Goal: Book appointment/travel/reservation

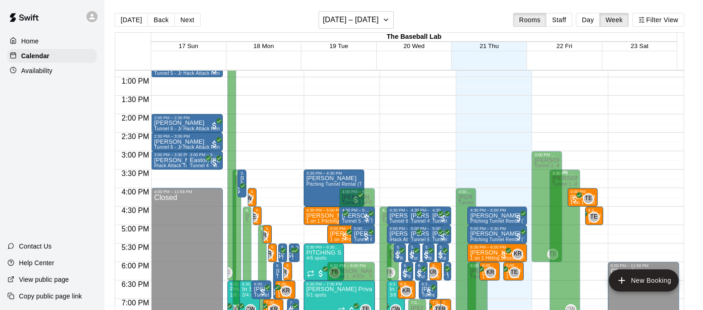
scroll to position [529, 0]
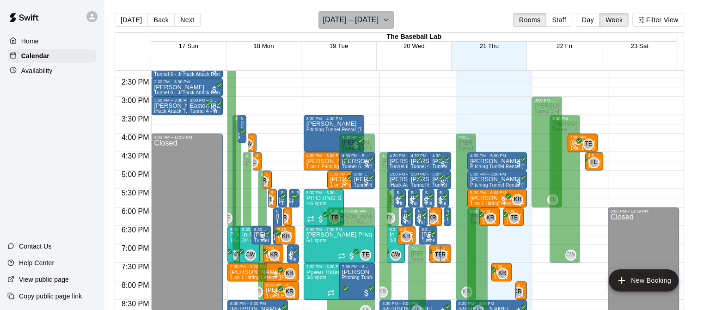
click at [365, 26] on button "[DATE] – [DATE]" at bounding box center [356, 20] width 75 height 18
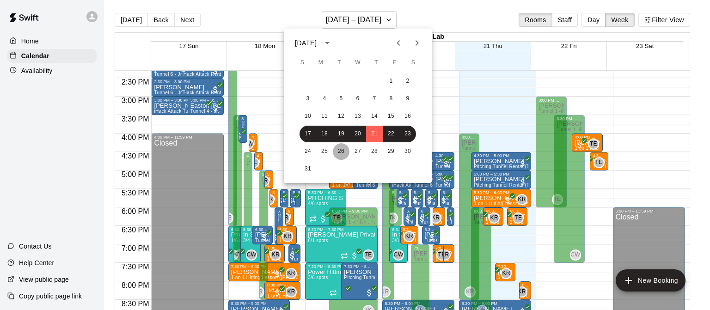
click at [334, 154] on button "26" at bounding box center [341, 151] width 17 height 17
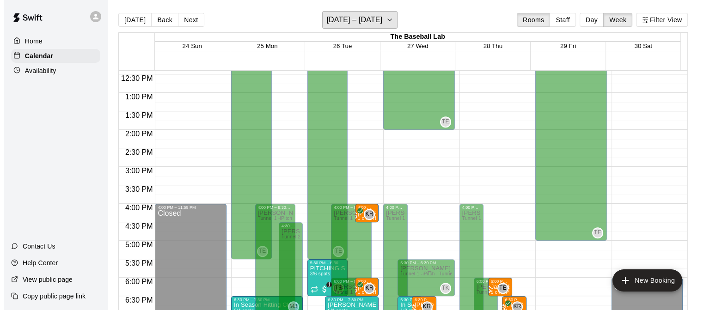
scroll to position [545, 0]
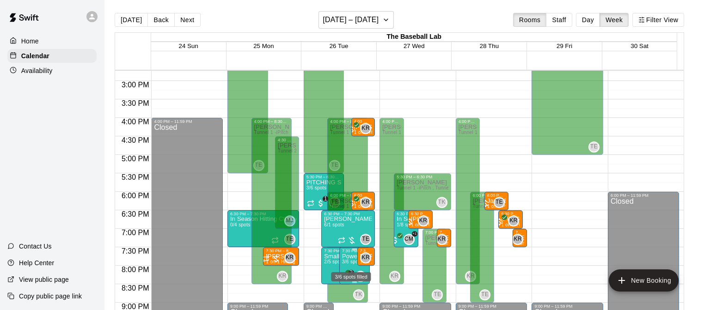
click at [346, 263] on span "3/6 spots" at bounding box center [352, 261] width 20 height 5
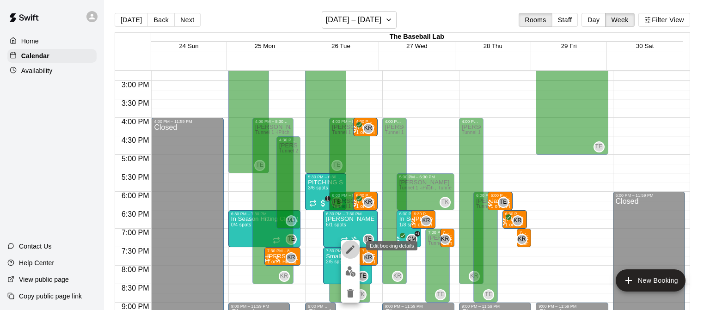
click at [347, 252] on icon "edit" at bounding box center [350, 250] width 8 height 8
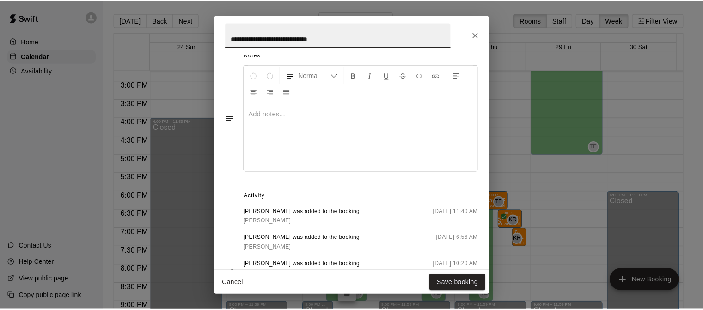
scroll to position [463, 0]
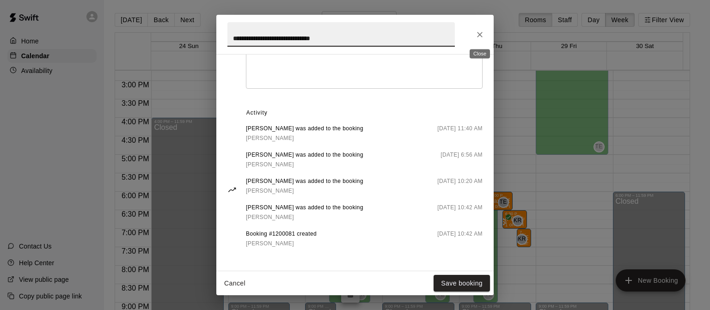
click at [474, 35] on button "Close" at bounding box center [480, 34] width 17 height 17
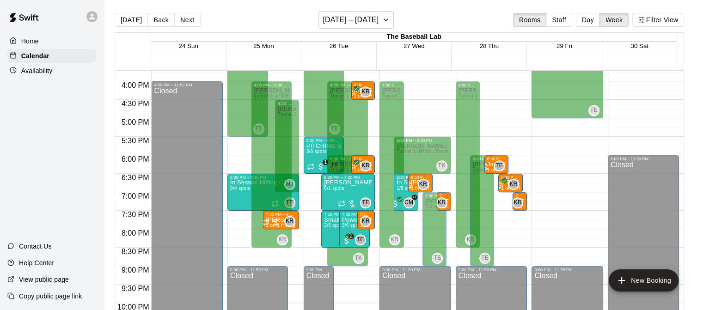
scroll to position [583, 0]
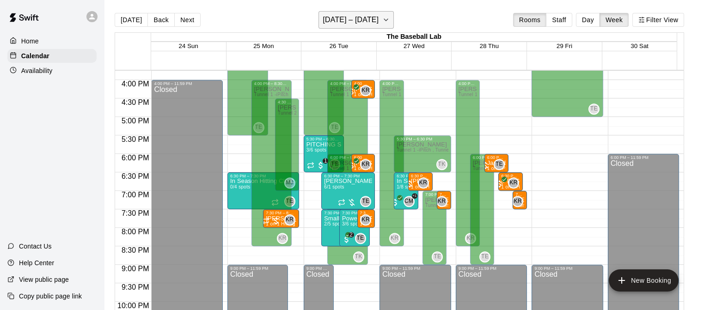
click at [351, 22] on h6 "[DATE] – [DATE]" at bounding box center [351, 19] width 56 height 13
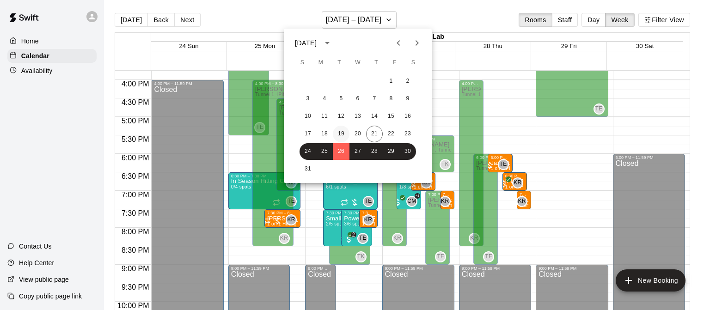
click at [337, 139] on button "19" at bounding box center [341, 134] width 17 height 17
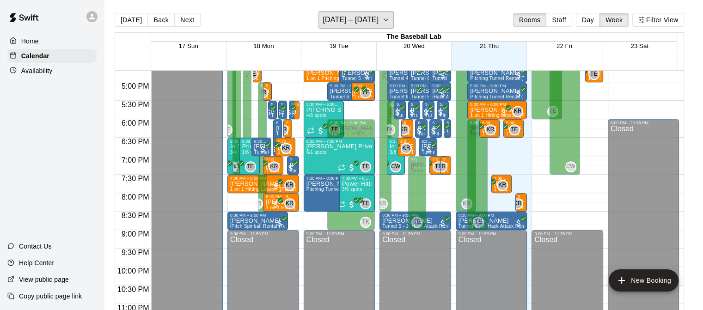
scroll to position [570, 0]
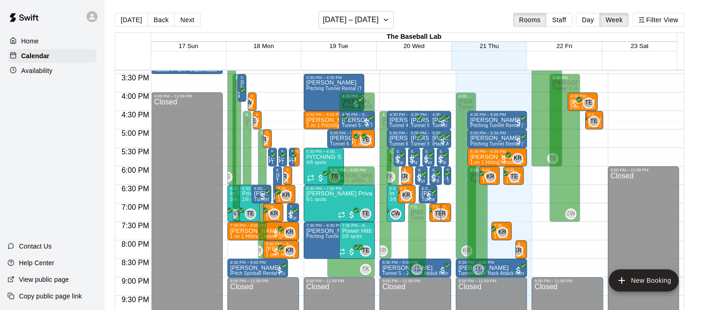
click at [347, 6] on main "[DATE] Back Next [DATE] – [DATE] Rooms Staff Day Week Filter View The Baseball …" at bounding box center [403, 162] width 599 height 325
click at [350, 12] on button "[DATE] – [DATE]" at bounding box center [356, 20] width 75 height 18
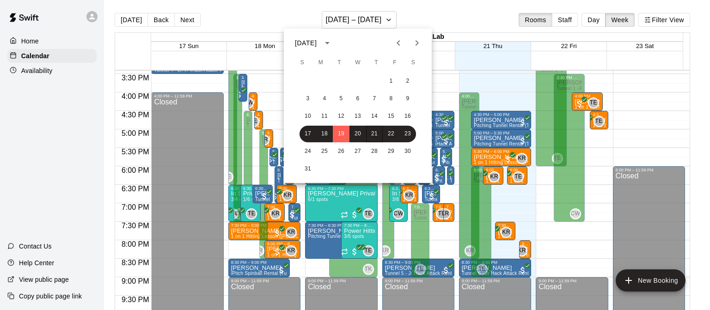
click at [427, 49] on div "[DATE]" at bounding box center [358, 43] width 148 height 14
click at [412, 46] on icon "Next month" at bounding box center [417, 42] width 11 height 11
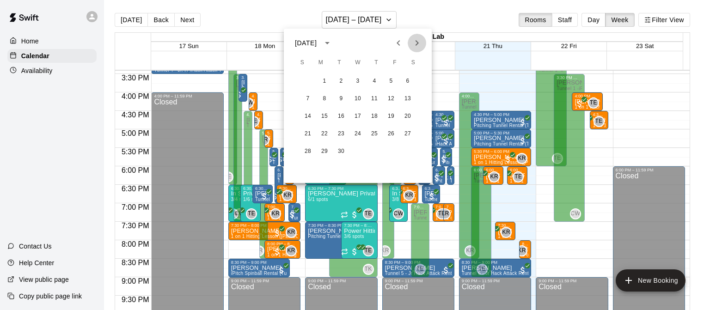
click at [412, 47] on icon "Next month" at bounding box center [417, 42] width 11 height 11
click at [418, 49] on button "Next month" at bounding box center [417, 43] width 18 height 18
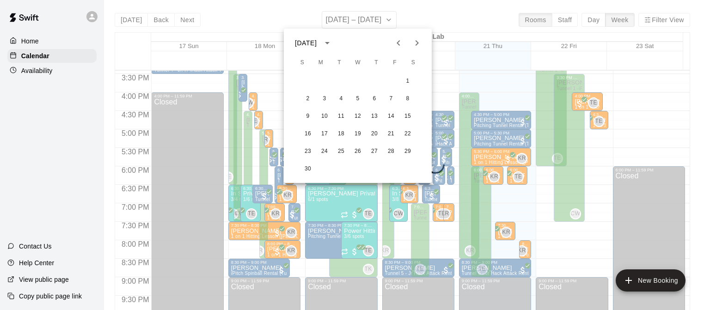
click at [399, 47] on icon "Previous month" at bounding box center [398, 42] width 11 height 11
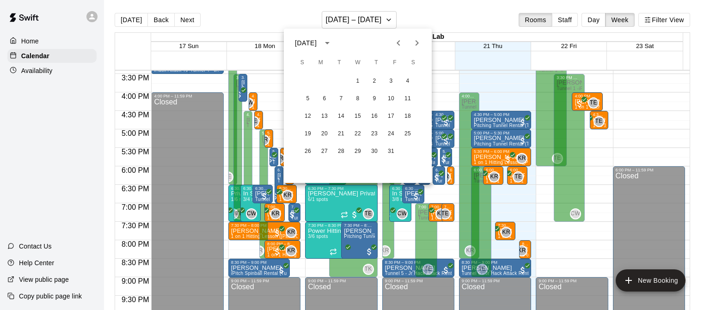
drag, startPoint x: 399, startPoint y: 47, endPoint x: 471, endPoint y: 203, distance: 171.9
click at [471, 203] on div "[DATE] S M T W T F S 1 2 3 4 5 6 7 8 9 10 11 12 13 14 15 16 17 18 19 20 21 22 2…" at bounding box center [355, 155] width 710 height 310
click at [426, 238] on div at bounding box center [355, 155] width 710 height 310
